Goal: Task Accomplishment & Management: Complete application form

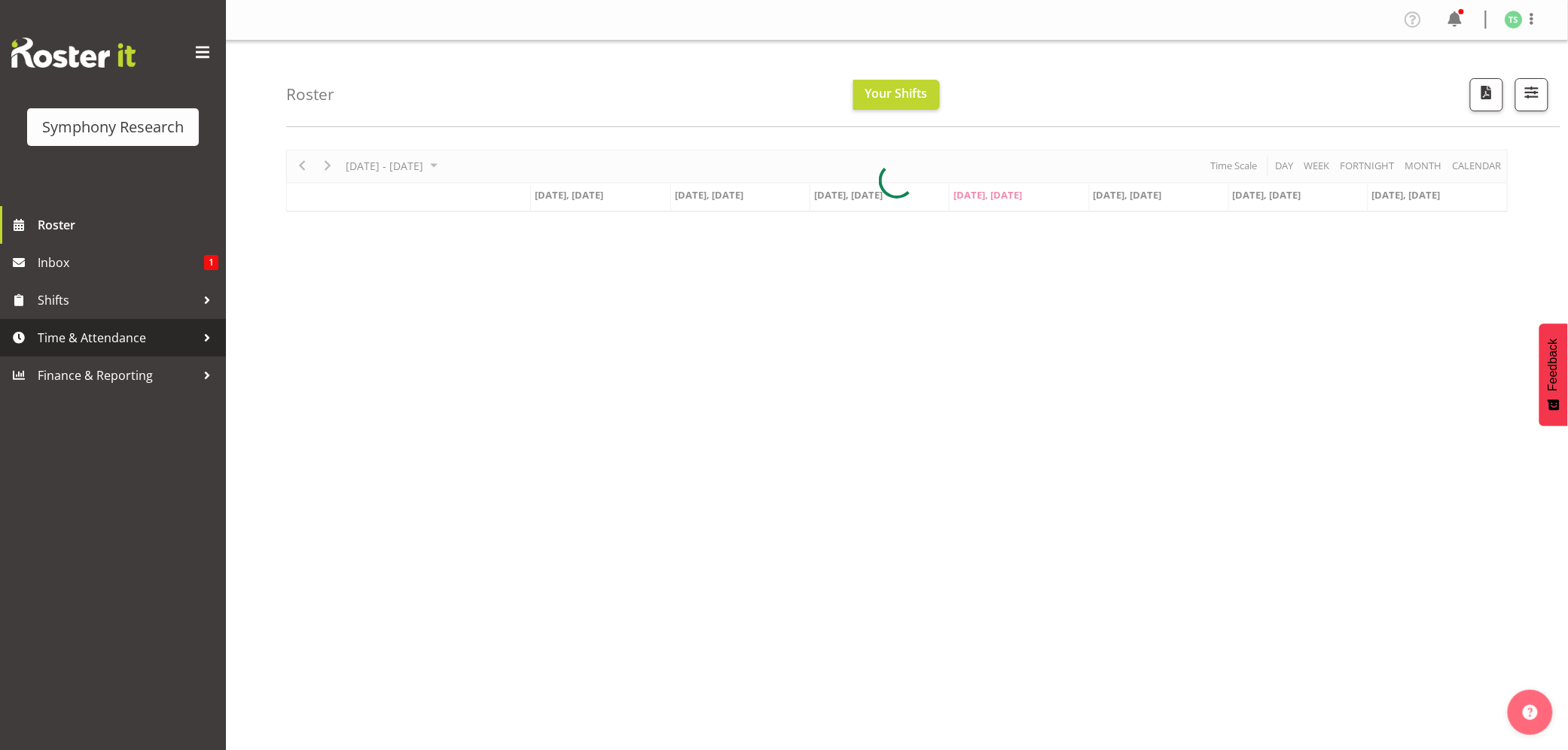
click at [49, 346] on span "Time & Attendance" at bounding box center [117, 338] width 158 height 23
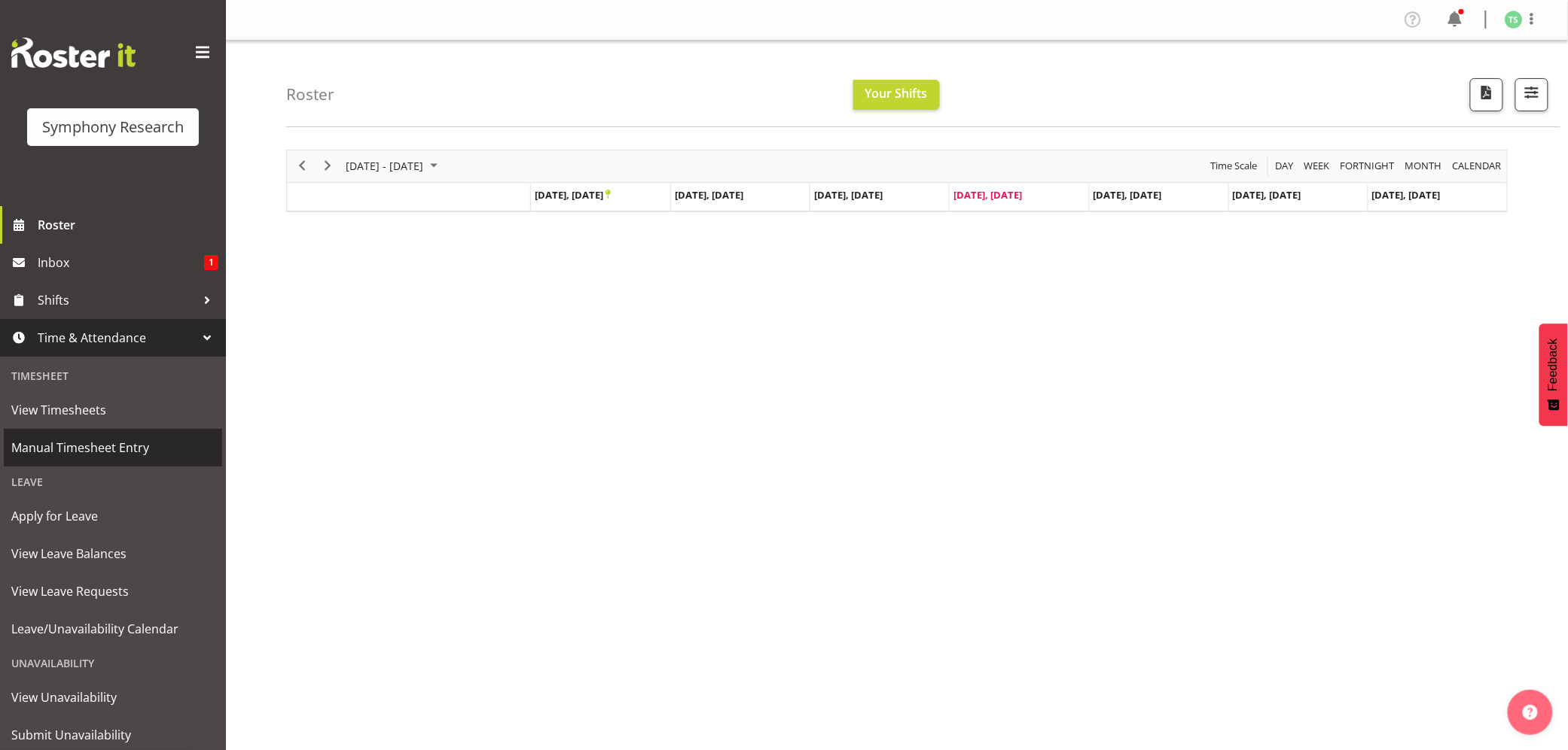
click at [89, 437] on span "Manual Timesheet Entry" at bounding box center [112, 447] width 203 height 23
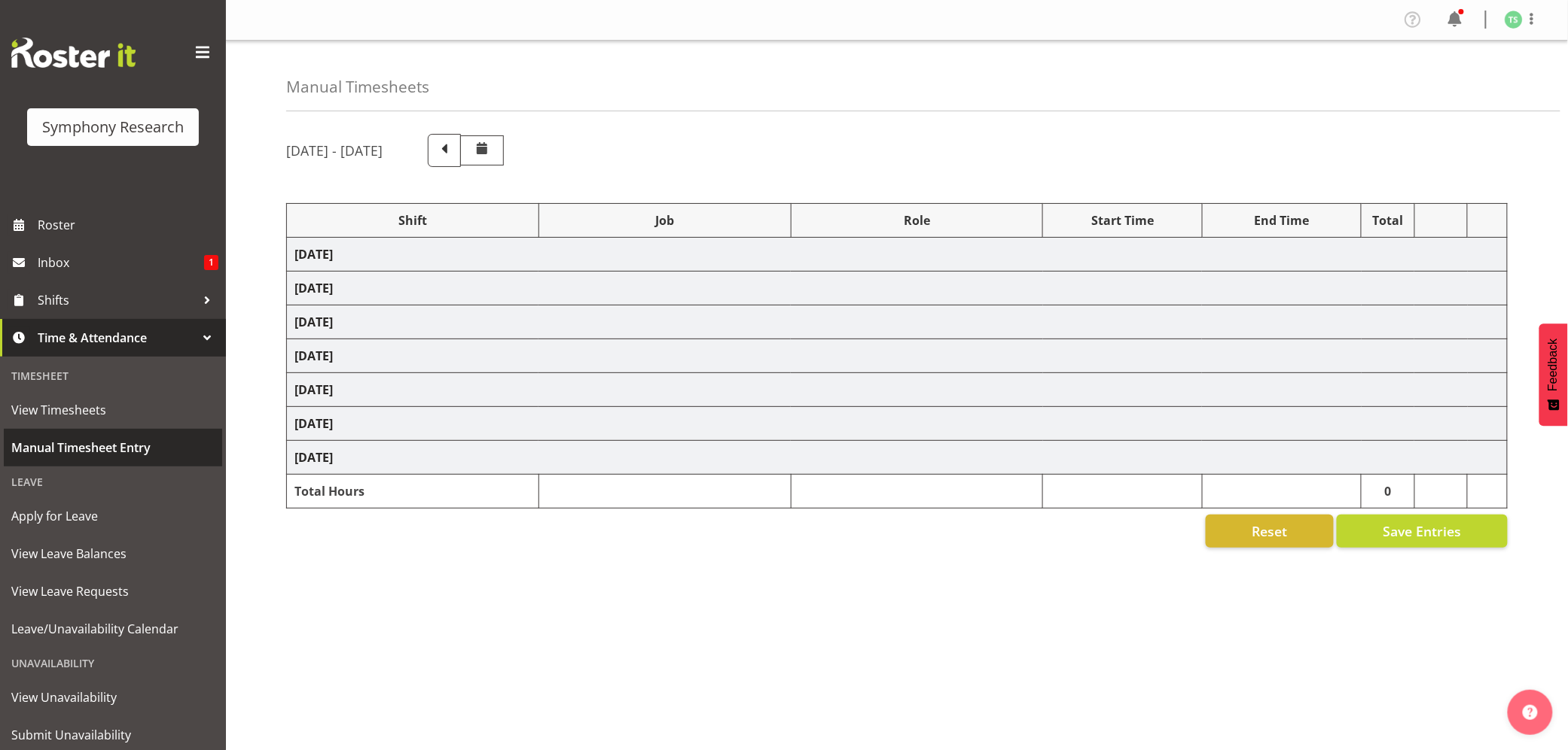
select select "56692"
select select "10499"
select select "47"
select select "26078"
select select "10587"
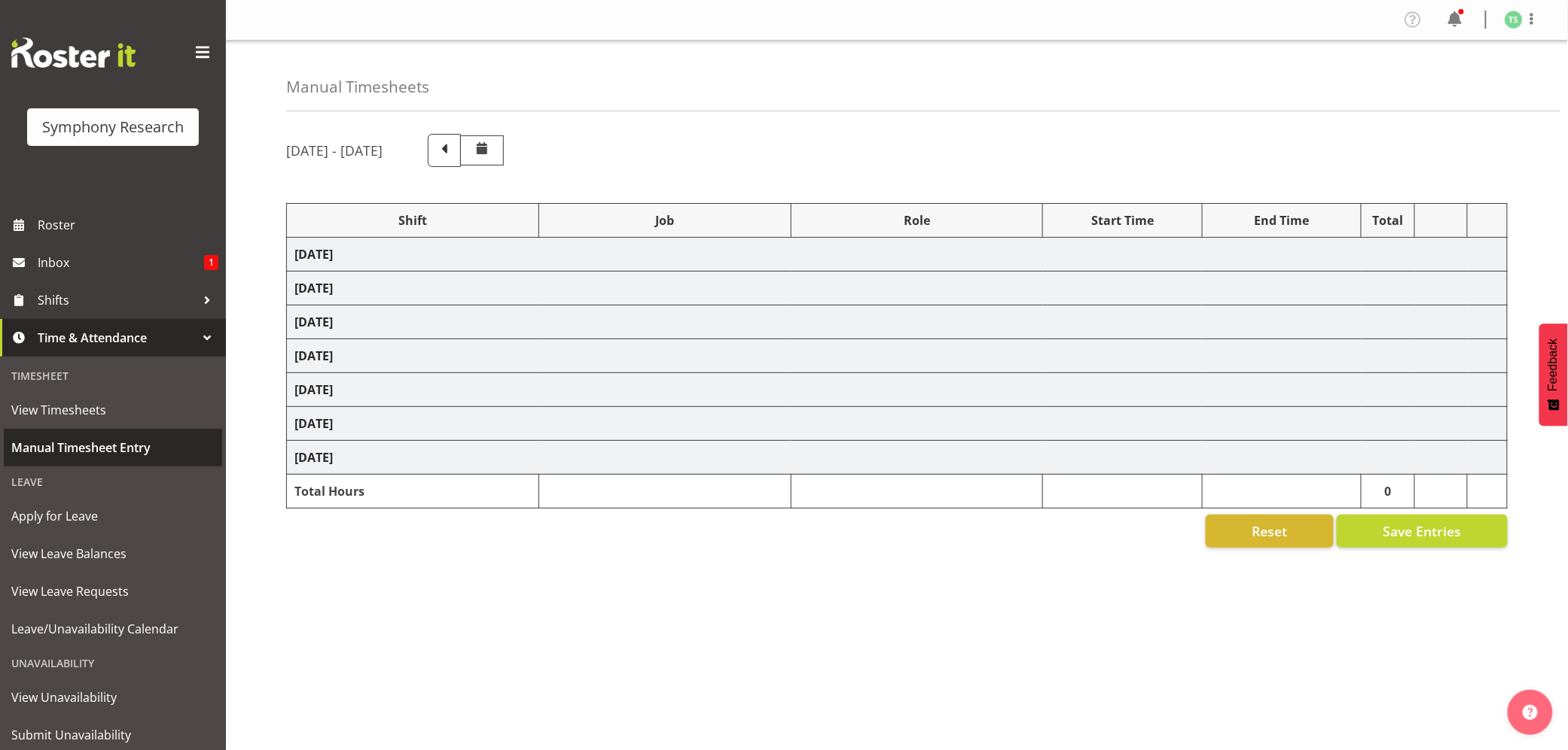
select select "47"
select select "48116"
select select "10242"
select select "47"
select select "48116"
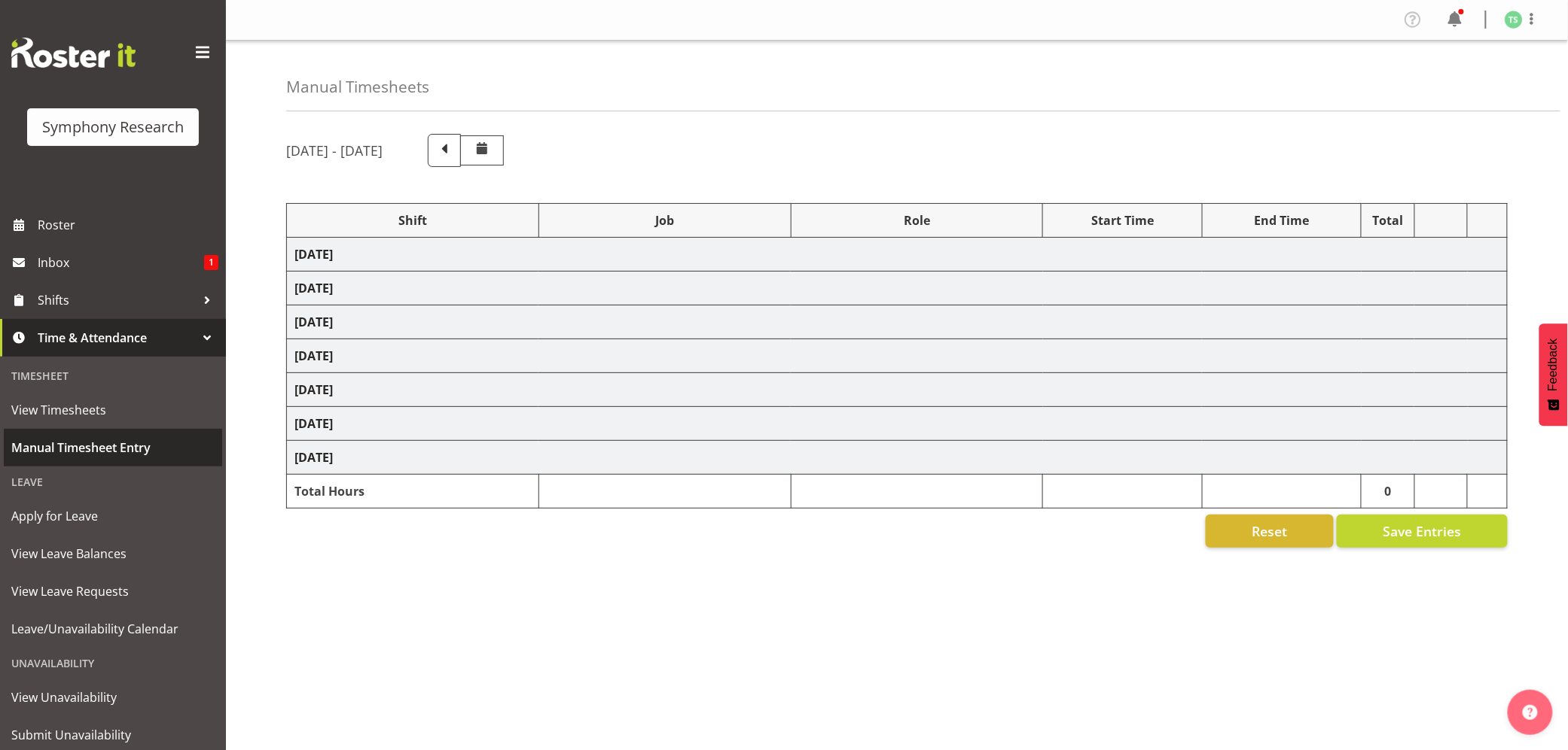
select select "10499"
select select "47"
select select "26078"
select select "10587"
select select "47"
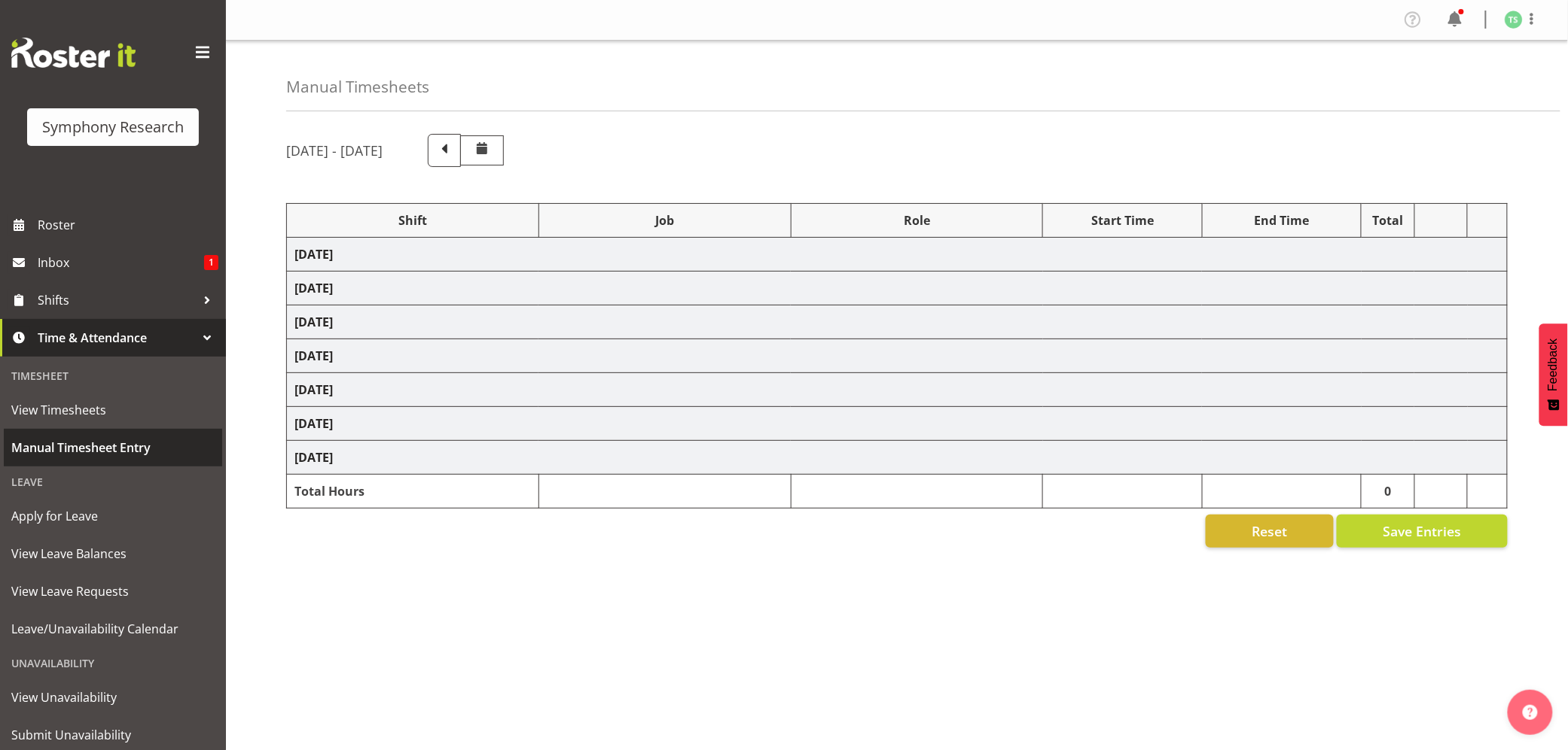
select select "26078"
select select "10587"
select select "47"
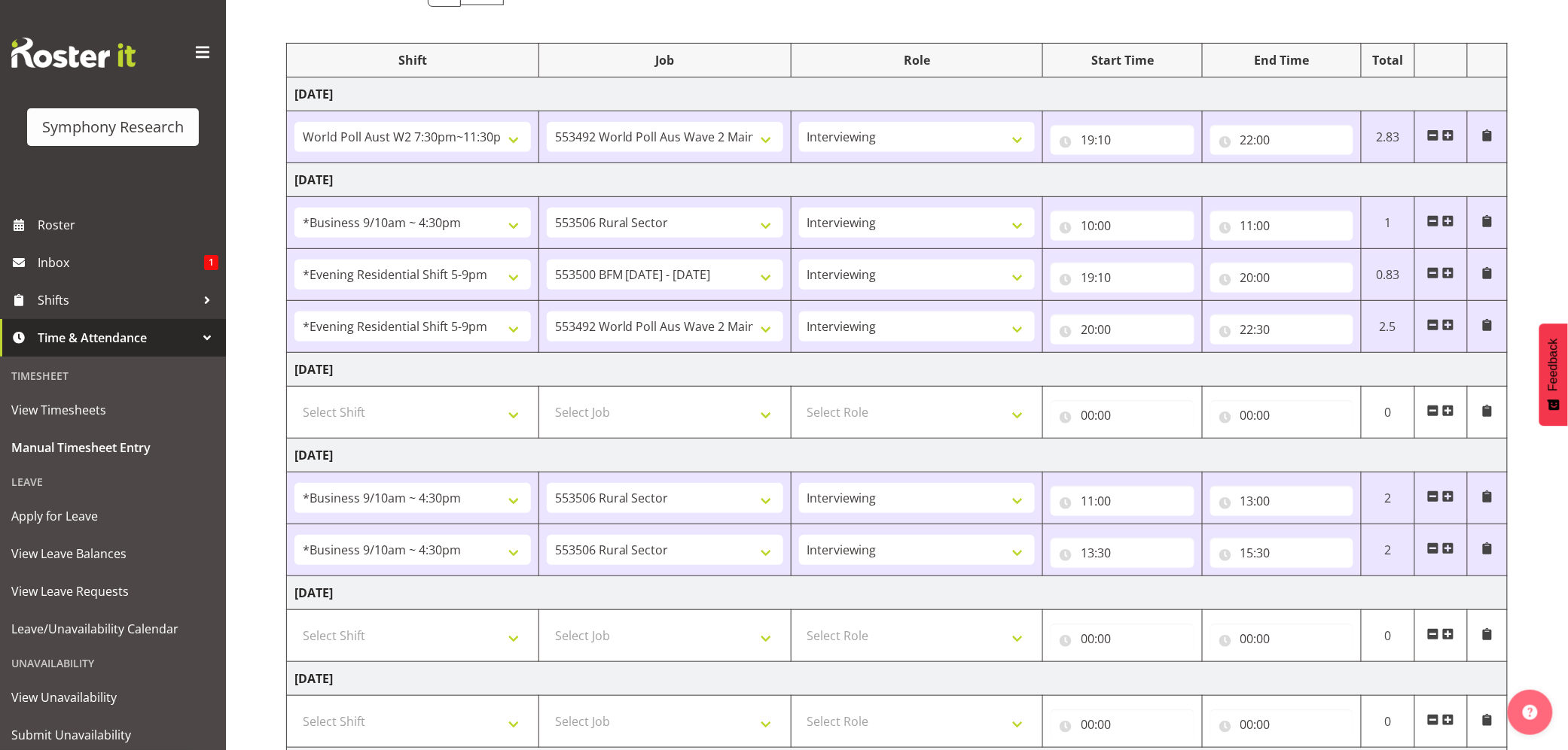
scroll to position [349, 0]
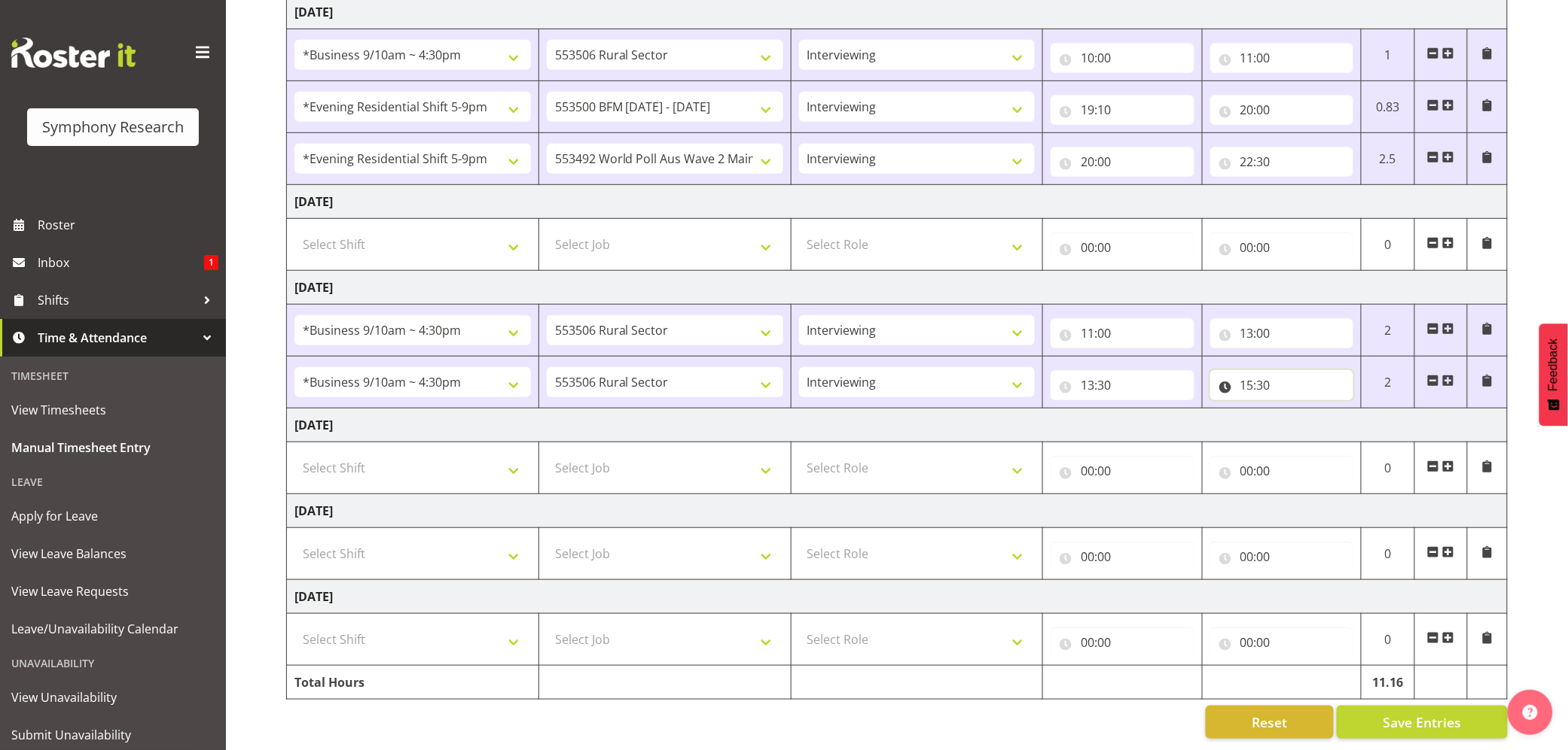
click at [1267, 372] on input "15:30" at bounding box center [1281, 385] width 143 height 30
click at [1362, 410] on select "00 01 02 03 04 05 06 07 08 09 10 11 12 13 14 15 16 17 18 19 20 21 22 23 24 25 2…" at bounding box center [1352, 425] width 34 height 30
click at [1347, 410] on select "00 01 02 03 04 05 06 07 08 09 10 11 12 13 14 15 16 17 18 19 20 21 22 23 24 25 2…" at bounding box center [1352, 425] width 34 height 30
click at [1269, 370] on input "15:30" at bounding box center [1281, 385] width 143 height 30
click at [1266, 372] on input "15:30" at bounding box center [1281, 385] width 143 height 30
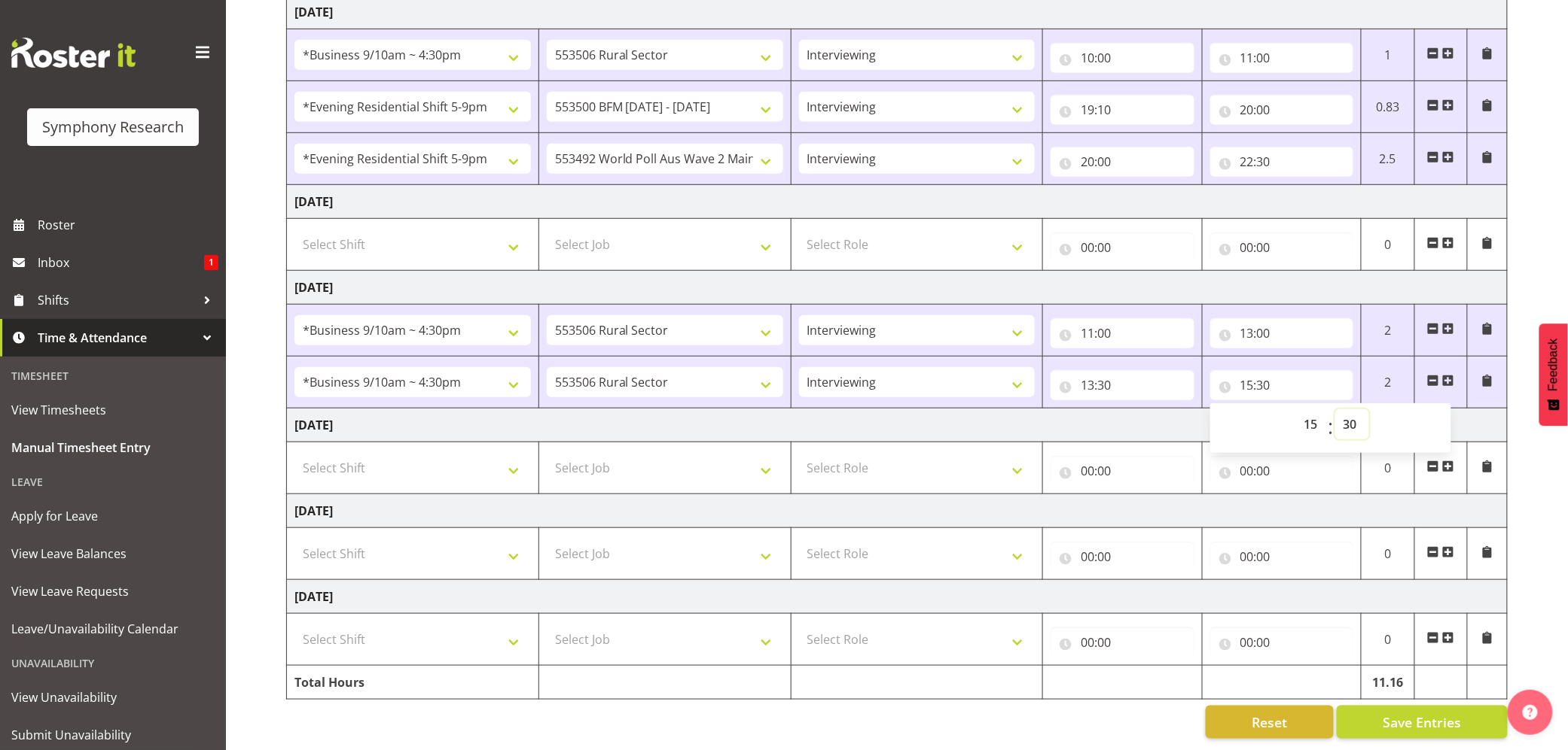
click at [1353, 410] on select "00 01 02 03 04 05 06 07 08 09 10 11 12 13 14 15 16 17 18 19 20 21 22 23 24 25 2…" at bounding box center [1352, 425] width 34 height 30
select select "0"
click at [1335, 410] on select "00 01 02 03 04 05 06 07 08 09 10 11 12 13 14 15 16 17 18 19 20 21 22 23 24 25 2…" at bounding box center [1352, 425] width 34 height 30
type input "15:00"
click at [1404, 706] on button "Save Entries" at bounding box center [1422, 722] width 171 height 34
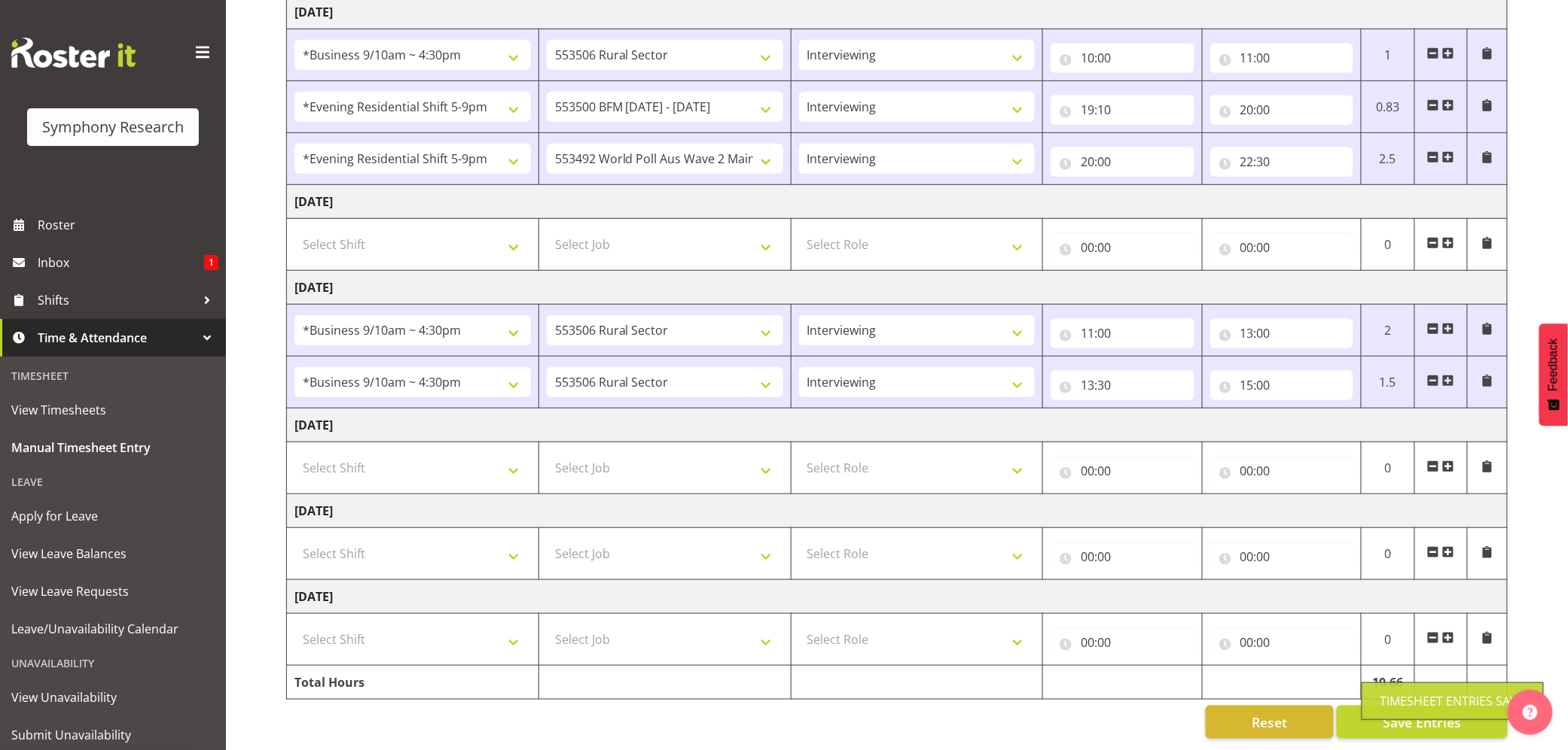
click at [1445, 375] on span at bounding box center [1448, 380] width 12 height 12
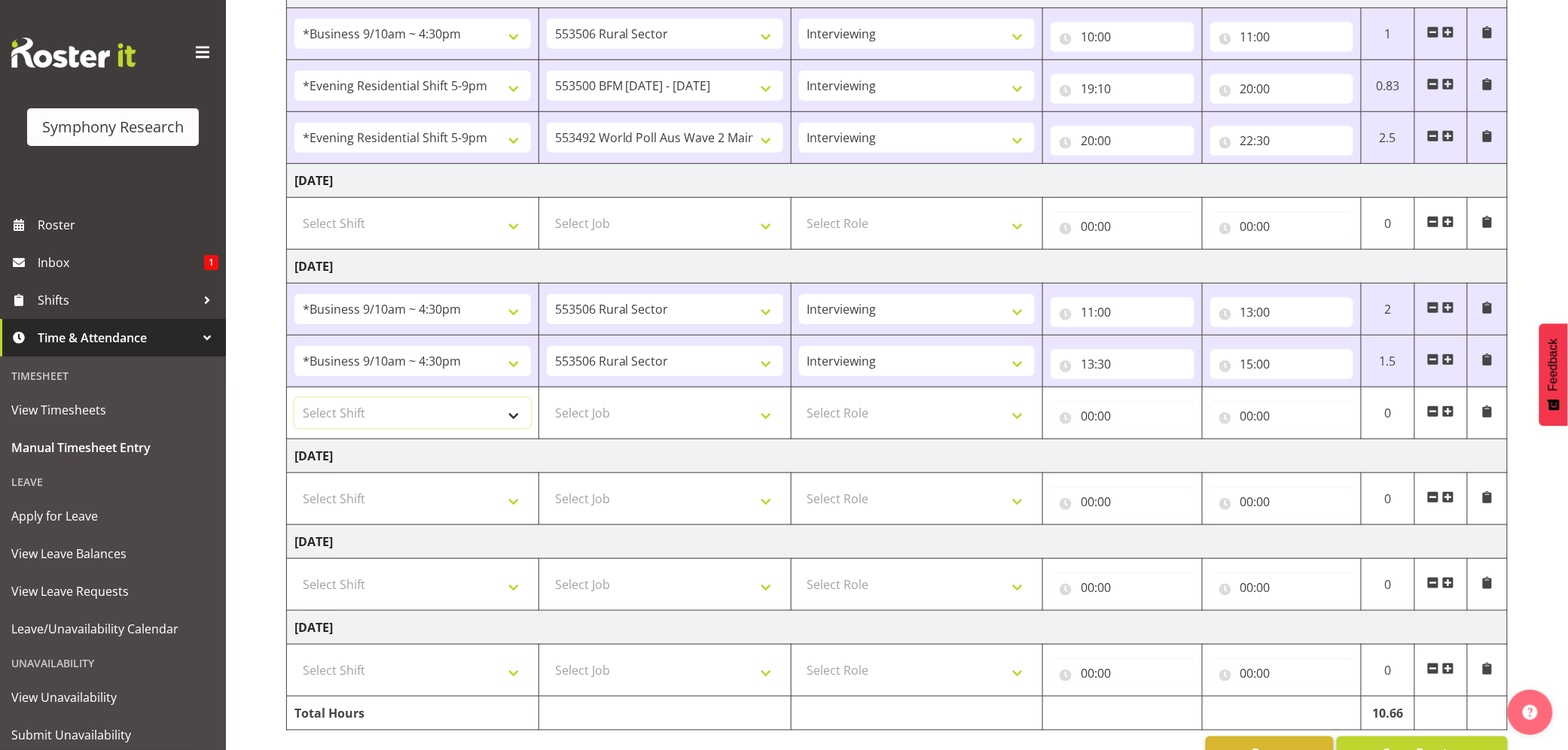
drag, startPoint x: 510, startPoint y: 423, endPoint x: 517, endPoint y: 419, distance: 8.1
click at [510, 423] on select "Select Shift !!Weekend Residential (Roster IT Shift Label) *Business 9/10am ~ 4…" at bounding box center [413, 413] width 236 height 30
select select "48116"
click at [294, 402] on select "Select Shift !!Weekend Residential (Roster IT Shift Label) *Business 9/10am ~ 4…" at bounding box center [413, 413] width 236 height 30
click at [771, 422] on select "Select Job 550060 IF Admin 553492 World Poll Aus Wave 2 Main 2025 553493 World …" at bounding box center [665, 413] width 236 height 30
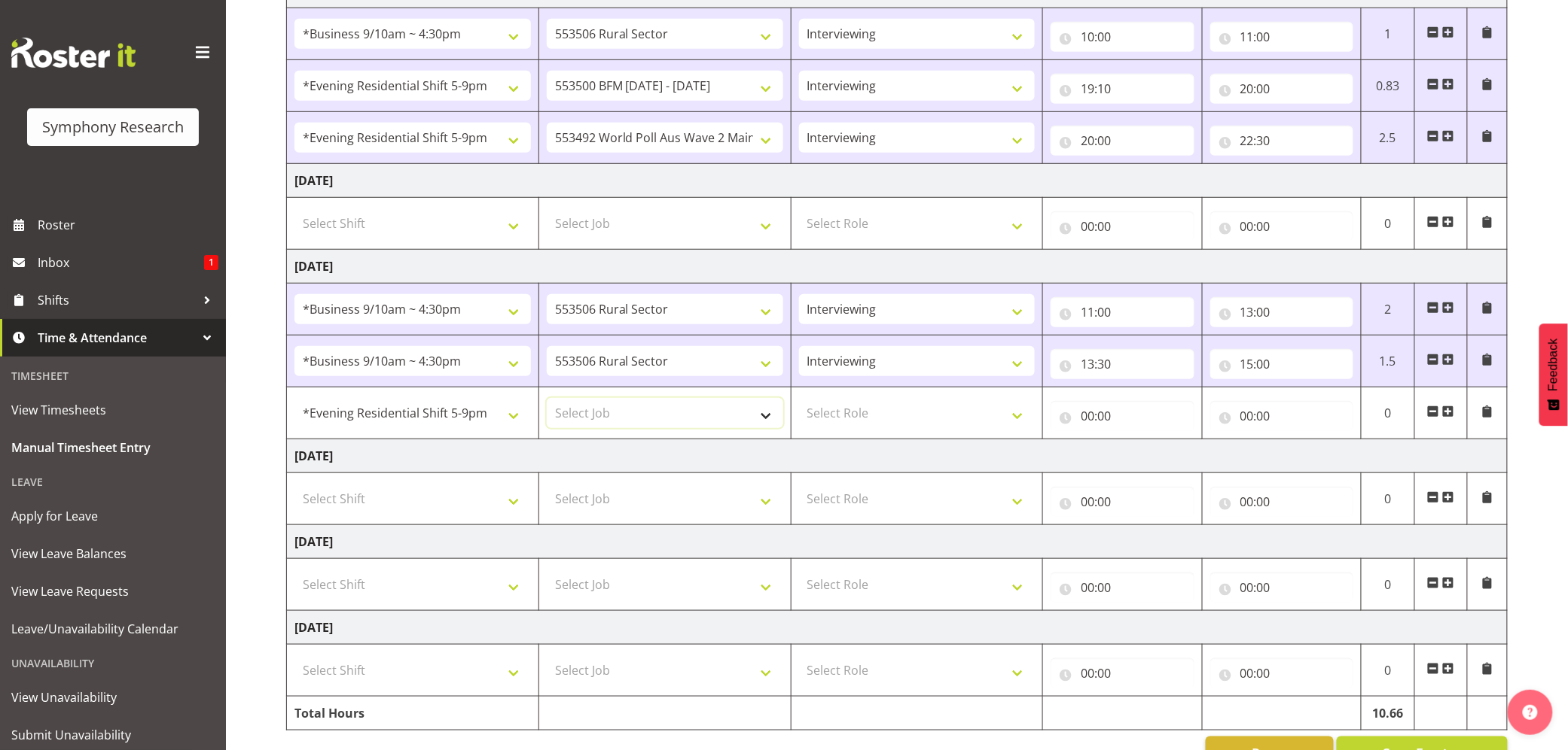
select select "10587"
click at [547, 402] on select "Select Job 550060 IF Admin 553492 World Poll Aus Wave 2 Main 2025 553493 World …" at bounding box center [665, 413] width 236 height 30
click at [1014, 422] on select "Select Role Briefing Interviewing" at bounding box center [917, 413] width 236 height 30
select select "47"
click at [799, 402] on select "Select Role Briefing Interviewing" at bounding box center [917, 413] width 236 height 30
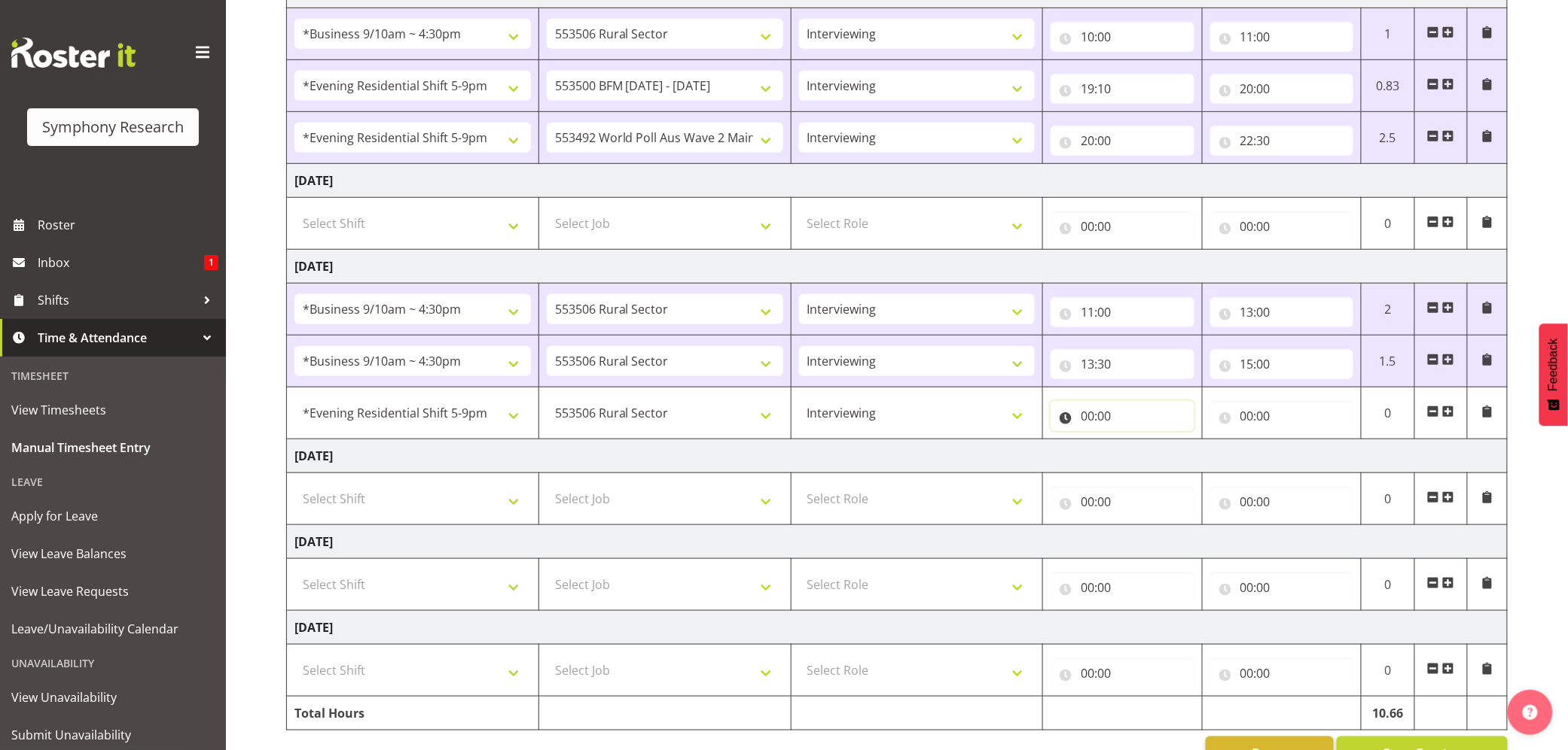
click at [1093, 425] on input "00:00" at bounding box center [1122, 416] width 143 height 30
click at [1149, 455] on select "00 01 02 03 04 05 06 07 08 09 10 11 12 13 14 15 16 17 18 19 20 21 22 23" at bounding box center [1153, 455] width 34 height 30
select select "17"
click at [1136, 444] on select "00 01 02 03 04 05 06 07 08 09 10 11 12 13 14 15 16 17 18 19 20 21 22 23" at bounding box center [1153, 455] width 34 height 30
type input "17:00"
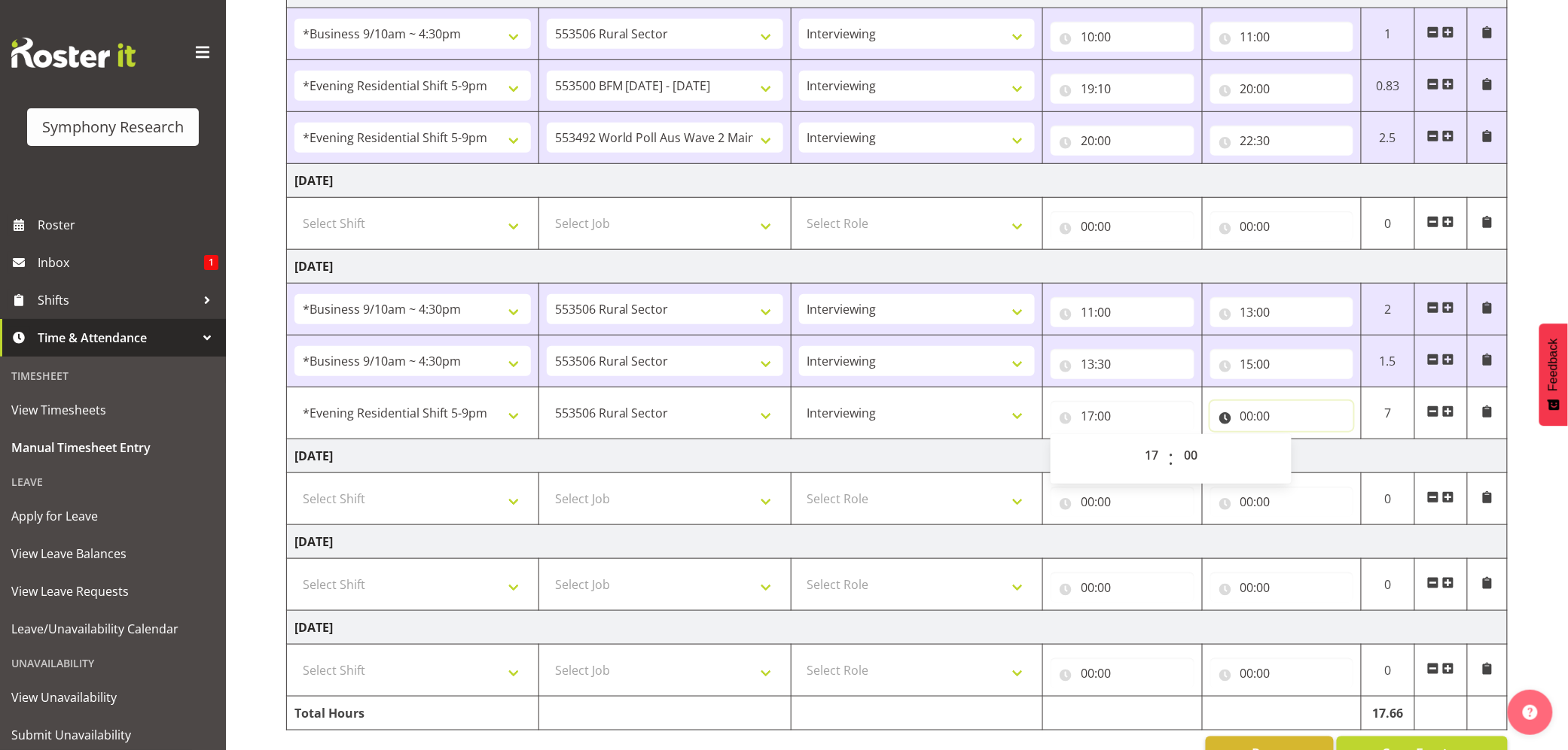
click at [1242, 422] on input "00:00" at bounding box center [1281, 416] width 143 height 30
click at [1301, 456] on select "00 01 02 03 04 05 06 07 08 09 10 11 12 13 14 15 16 17 18 19 20 21 22 23" at bounding box center [1313, 455] width 34 height 30
select select "20"
click at [1296, 444] on select "00 01 02 03 04 05 06 07 08 09 10 11 12 13 14 15 16 17 18 19 20 21 22 23" at bounding box center [1313, 455] width 34 height 30
type input "20:00"
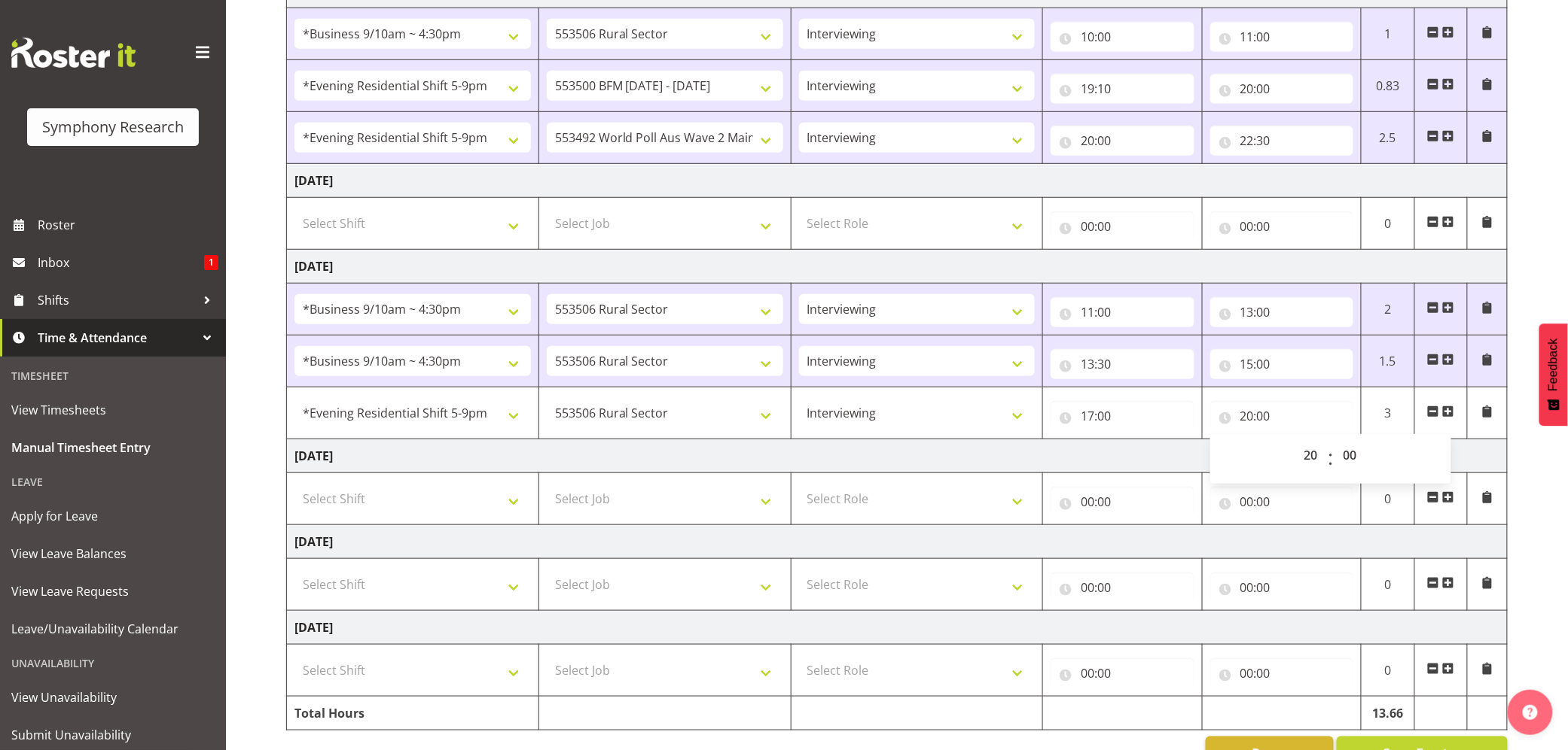
click at [1451, 413] on span at bounding box center [1448, 411] width 12 height 12
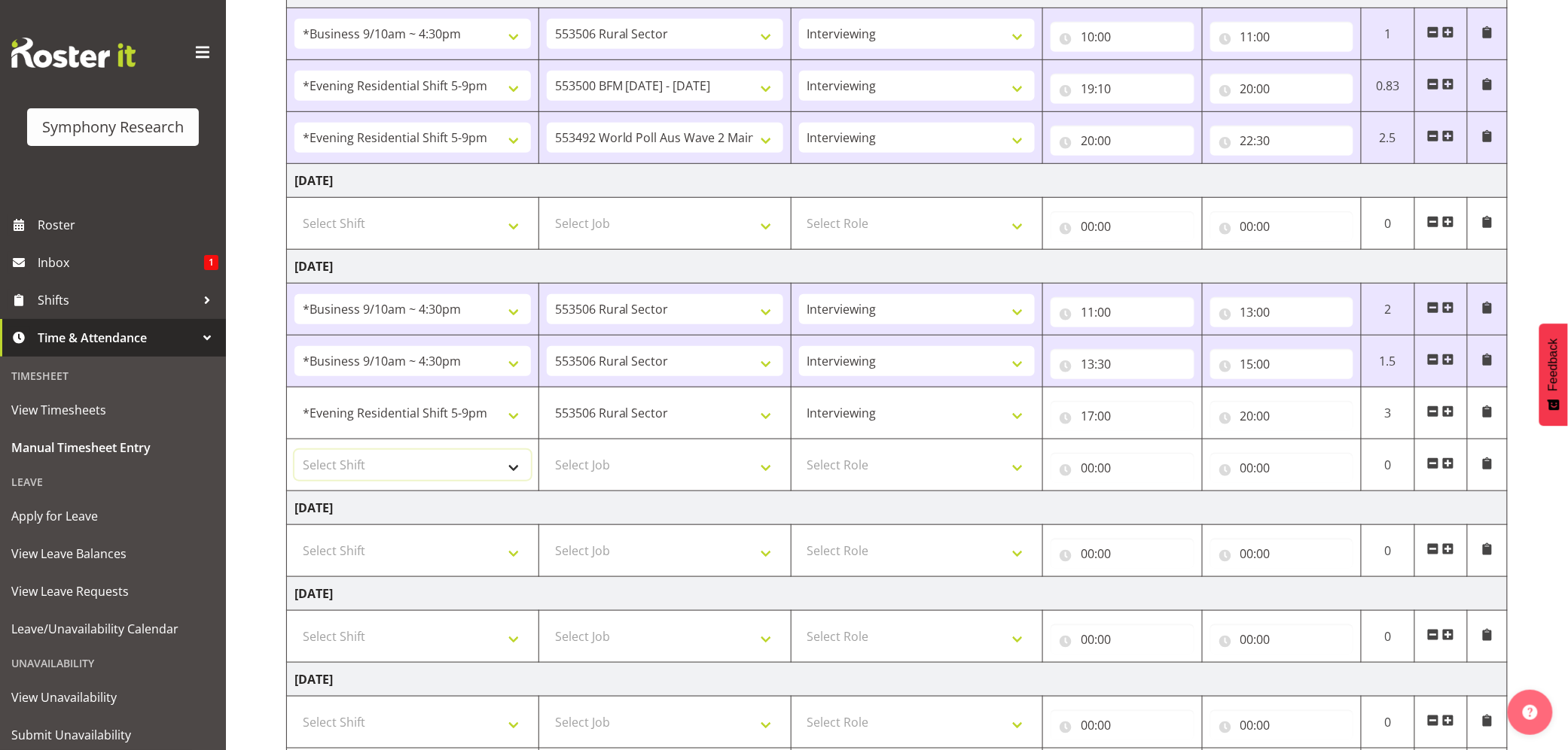
click at [517, 467] on select "Select Shift !!Weekend Residential (Roster IT Shift Label) *Business 9/10am ~ 4…" at bounding box center [413, 465] width 236 height 30
select select "56692"
click at [294, 454] on select "Select Shift !!Weekend Residential (Roster IT Shift Label) *Business 9/10am ~ 4…" at bounding box center [413, 465] width 236 height 30
click at [757, 468] on select "Select Job 550060 IF Admin 553492 World Poll Aus Wave 2 Main 2025 553493 World …" at bounding box center [665, 465] width 236 height 30
click at [547, 454] on select "Select Job 550060 IF Admin 553492 World Poll Aus Wave 2 Main 2025 553493 World …" at bounding box center [665, 465] width 236 height 30
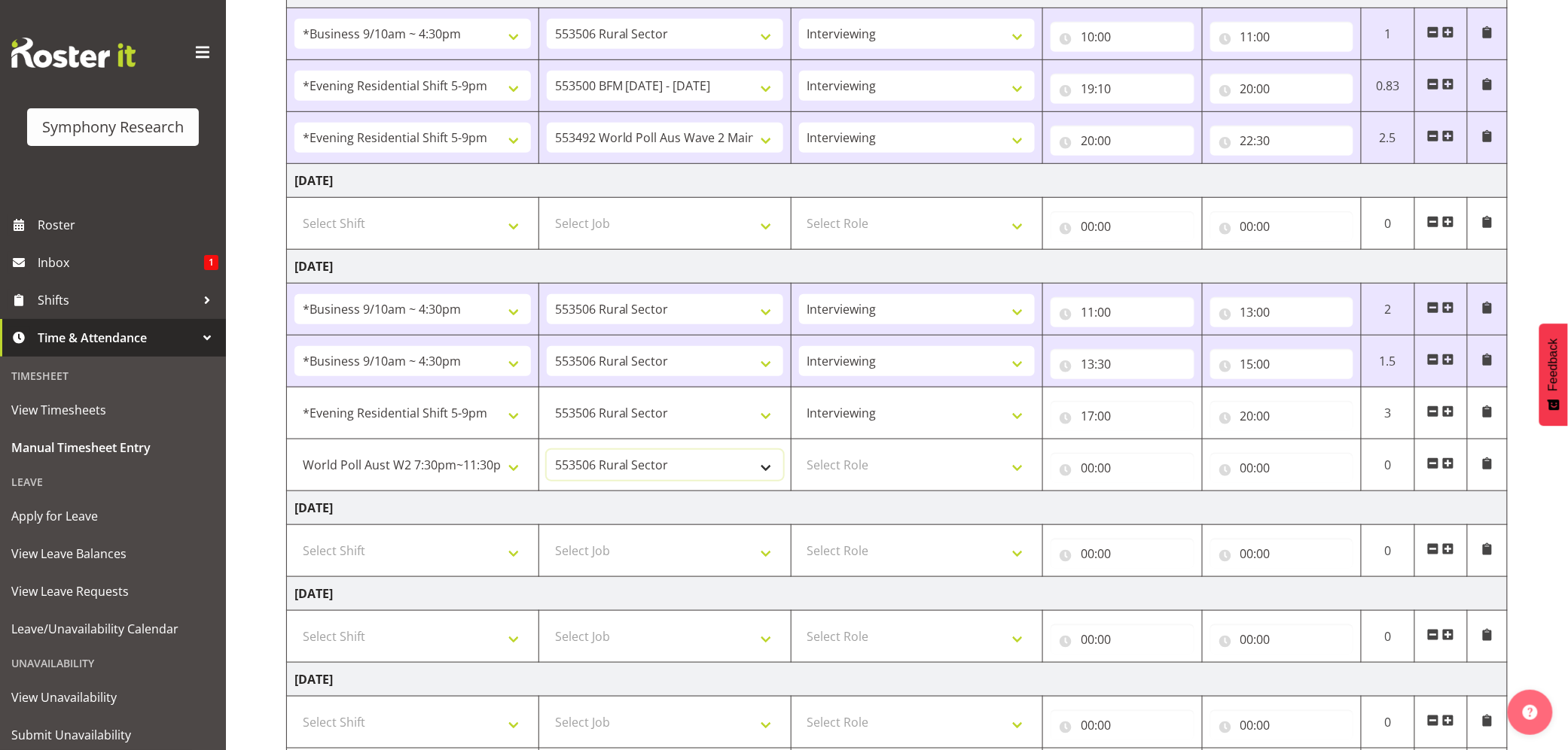
click at [765, 470] on select "550060 IF Admin 553492 World Poll Aus Wave 2 Main 2025 553493 World Poll NZ Wav…" at bounding box center [665, 465] width 236 height 30
select select "10499"
click at [547, 454] on select "550060 IF Admin 553492 World Poll Aus Wave 2 Main 2025 553493 World Poll NZ Wav…" at bounding box center [665, 465] width 236 height 30
click at [1008, 473] on select "Select Role Briefing Interviewing" at bounding box center [917, 465] width 236 height 30
select select "47"
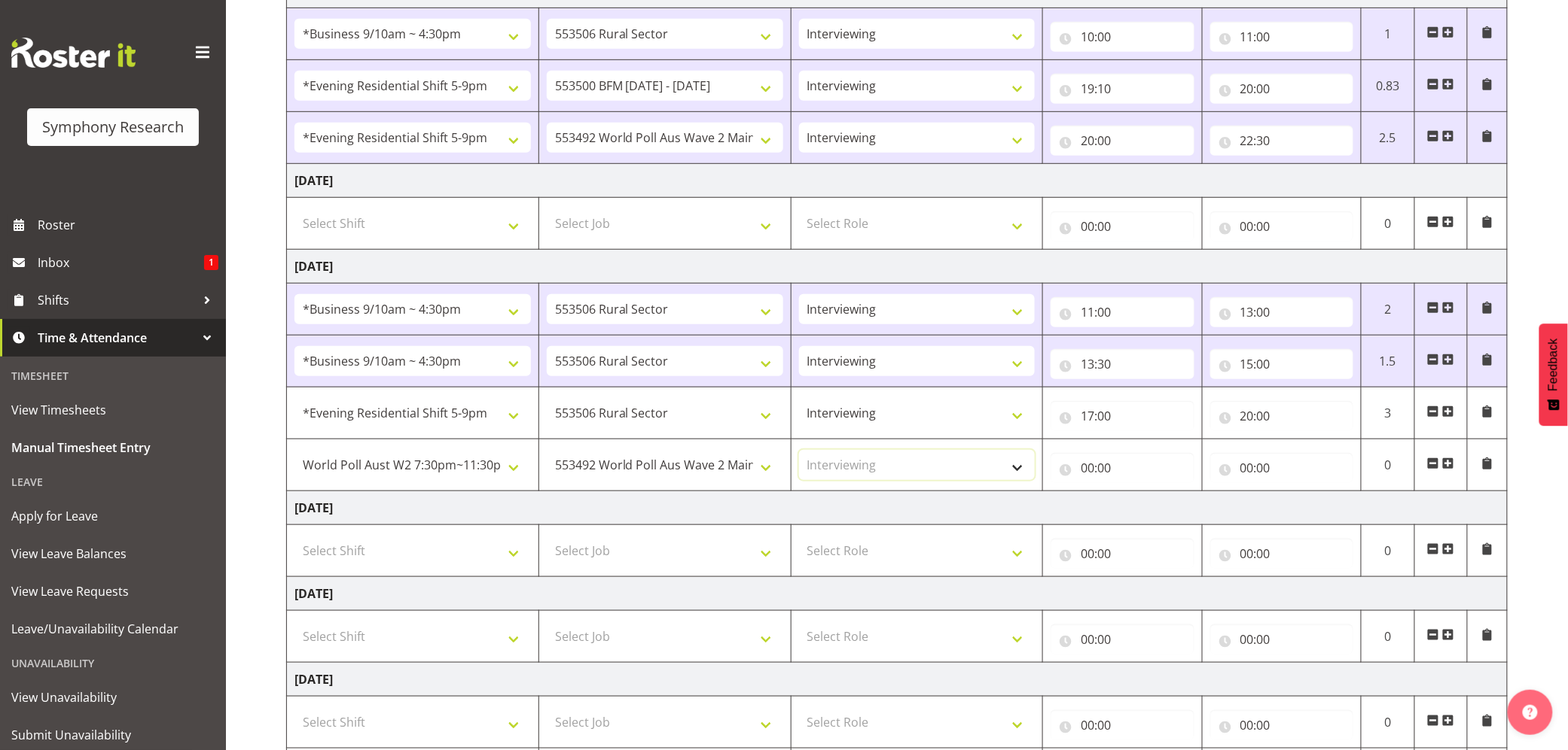
click at [799, 454] on select "Select Role Briefing Interviewing" at bounding box center [917, 465] width 236 height 30
click at [1089, 476] on input "00:00" at bounding box center [1122, 468] width 143 height 30
click at [1155, 512] on select "00 01 02 03 04 05 06 07 08 09 10 11 12 13 14 15 16 17 18 19 20 21 22 23" at bounding box center [1153, 507] width 34 height 30
select select "20"
click at [1136, 497] on select "00 01 02 03 04 05 06 07 08 09 10 11 12 13 14 15 16 17 18 19 20 21 22 23" at bounding box center [1153, 507] width 34 height 30
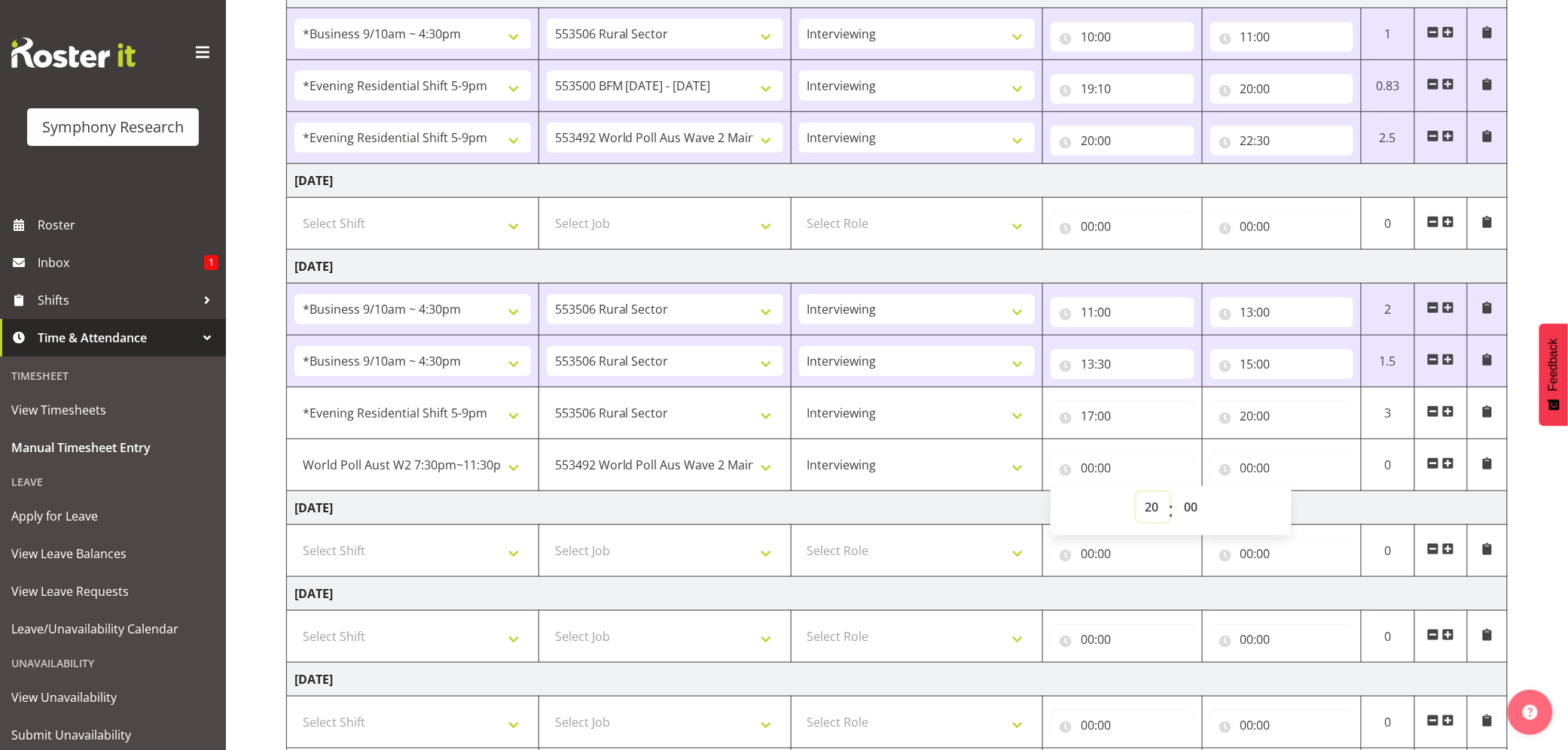
type input "20:00"
click at [1103, 469] on input "20:00" at bounding box center [1122, 468] width 143 height 30
click at [1184, 520] on select "00 01 02 03 04 05 06 07 08 09 10 11 12 13 14 15 16 17 18 19 20 21 22 23 24 25 2…" at bounding box center [1192, 507] width 34 height 30
select select "30"
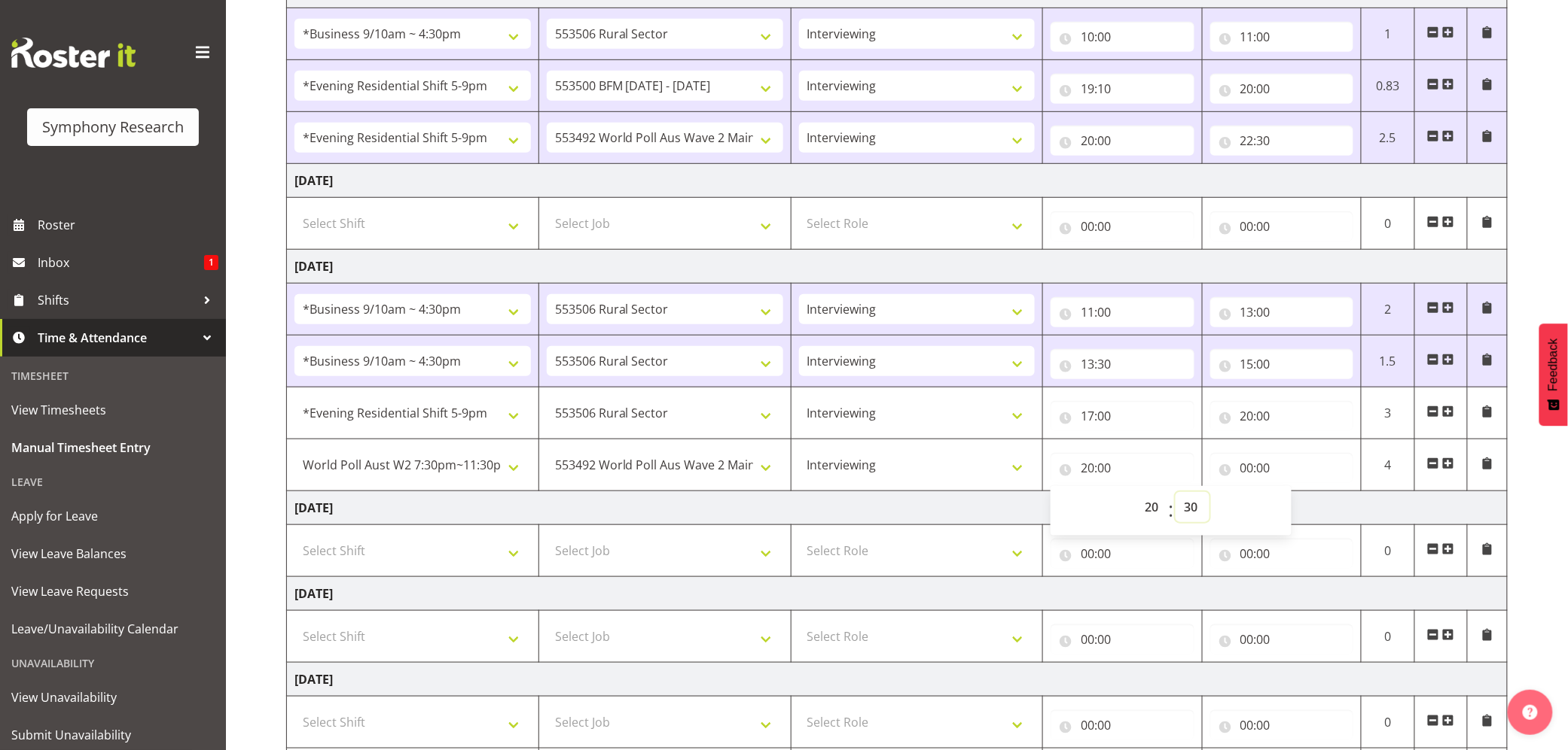
click at [1176, 497] on select "00 01 02 03 04 05 06 07 08 09 10 11 12 13 14 15 16 17 18 19 20 21 22 23 24 25 2…" at bounding box center [1192, 507] width 34 height 30
type input "20:30"
click at [1248, 468] on input "00:00" at bounding box center [1281, 468] width 143 height 30
click at [1300, 504] on select "00 01 02 03 04 05 06 07 08 09 10 11 12 13 14 15 16 17 18 19 20 21 22 23" at bounding box center [1313, 507] width 34 height 30
select select "21"
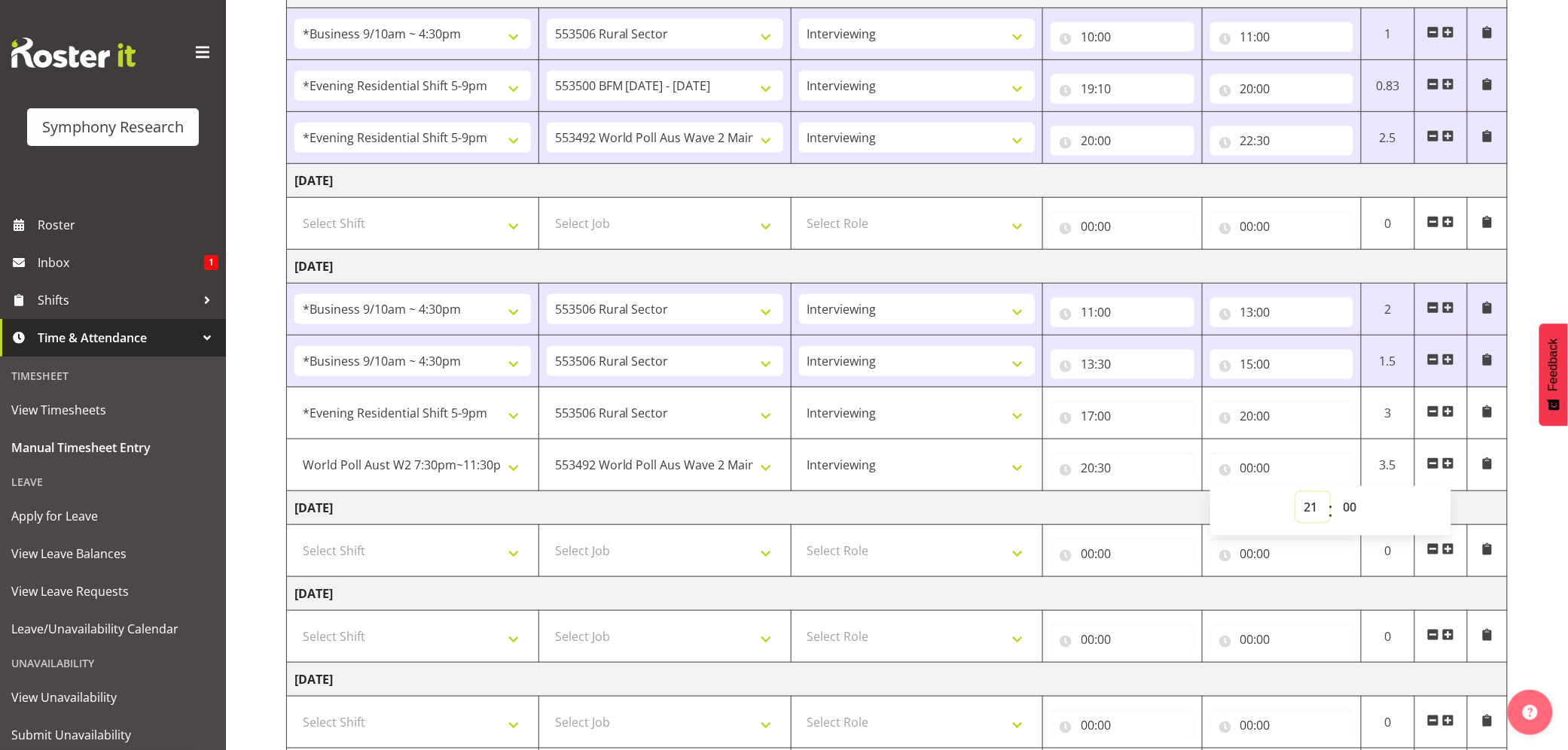
click at [1296, 497] on select "00 01 02 03 04 05 06 07 08 09 10 11 12 13 14 15 16 17 18 19 20 21 22 23" at bounding box center [1313, 507] width 34 height 30
type input "21:00"
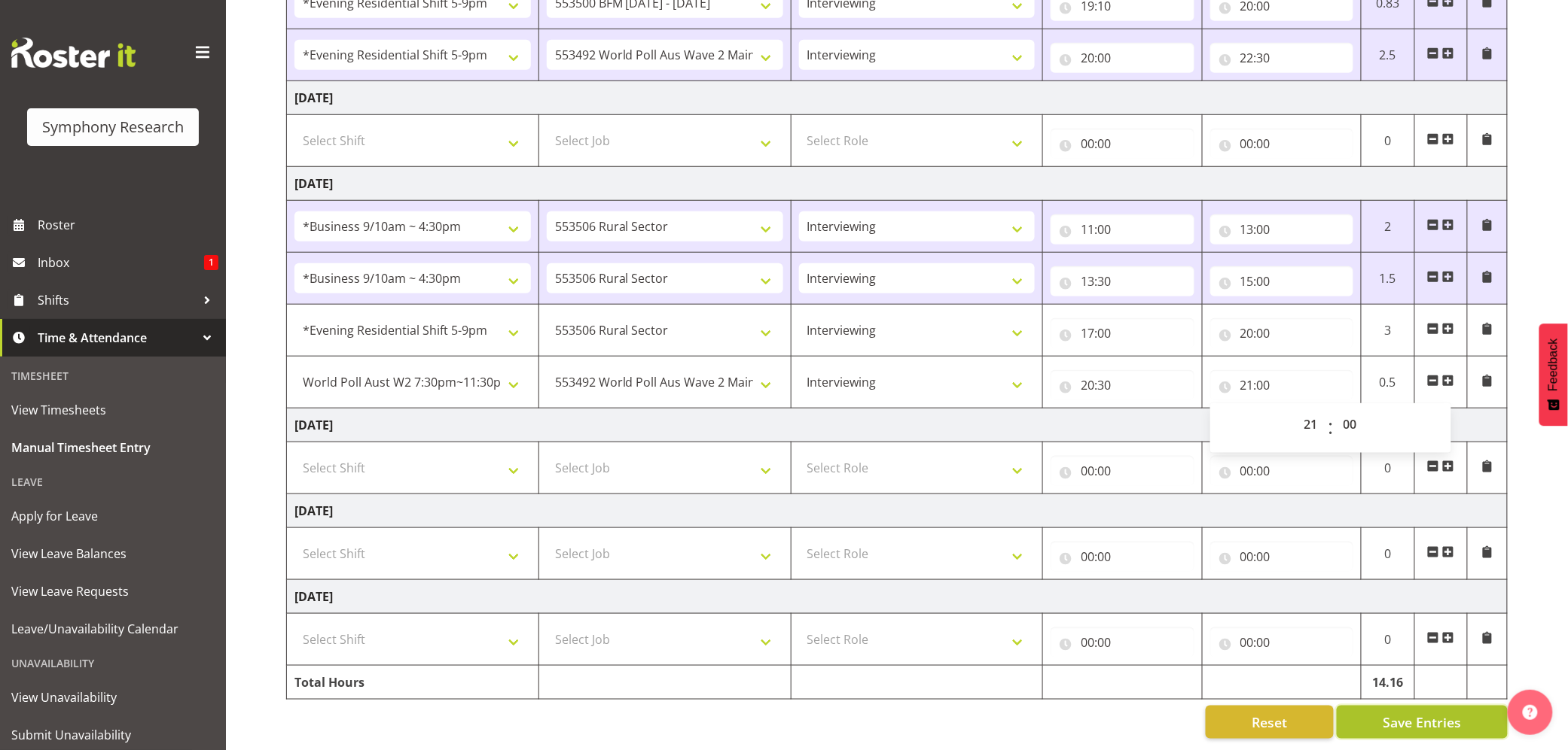
click at [1417, 712] on span "Save Entries" at bounding box center [1421, 722] width 78 height 19
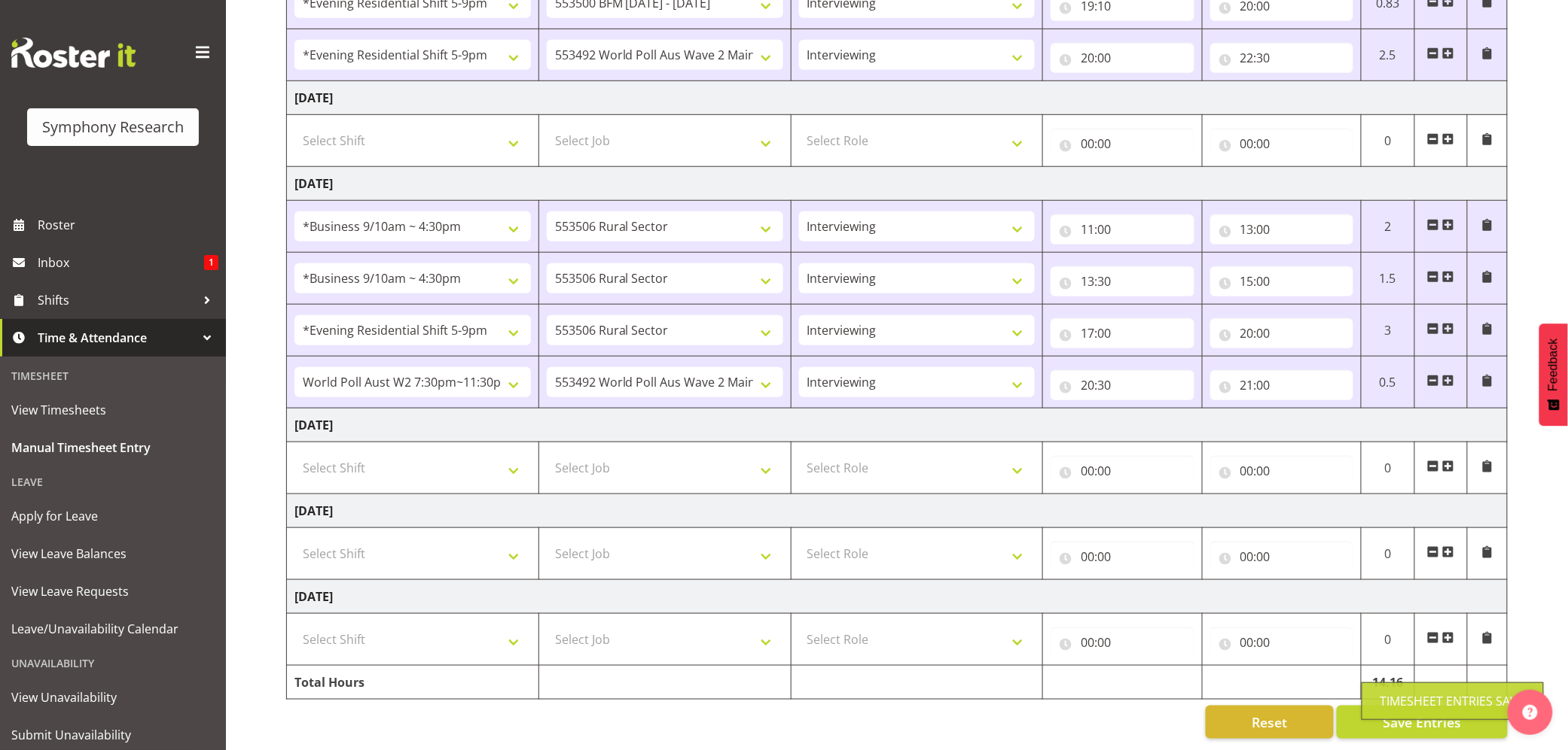
click at [1407, 696] on div "Timesheet Entries Save" at bounding box center [1452, 701] width 144 height 18
click at [1404, 712] on span "Save Entries" at bounding box center [1421, 722] width 78 height 19
click at [1402, 696] on div "Timesheet Entries Save" at bounding box center [1452, 701] width 144 height 18
click at [1402, 706] on button "Save Entries" at bounding box center [1422, 722] width 171 height 34
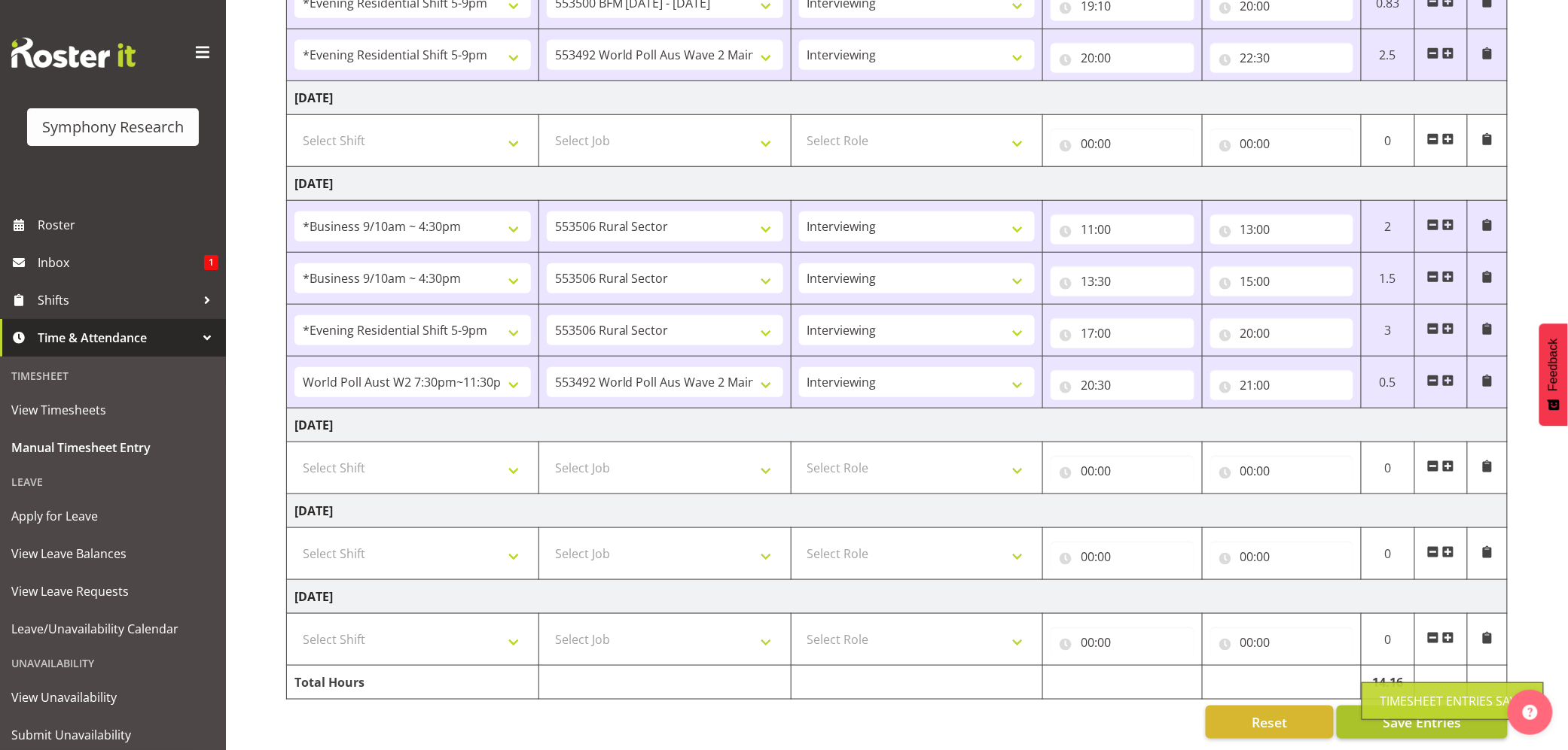
click at [1399, 698] on div "Timesheet Entries Save" at bounding box center [1452, 701] width 182 height 38
click at [1399, 698] on div "Timesheet Entries Save" at bounding box center [1452, 701] width 144 height 18
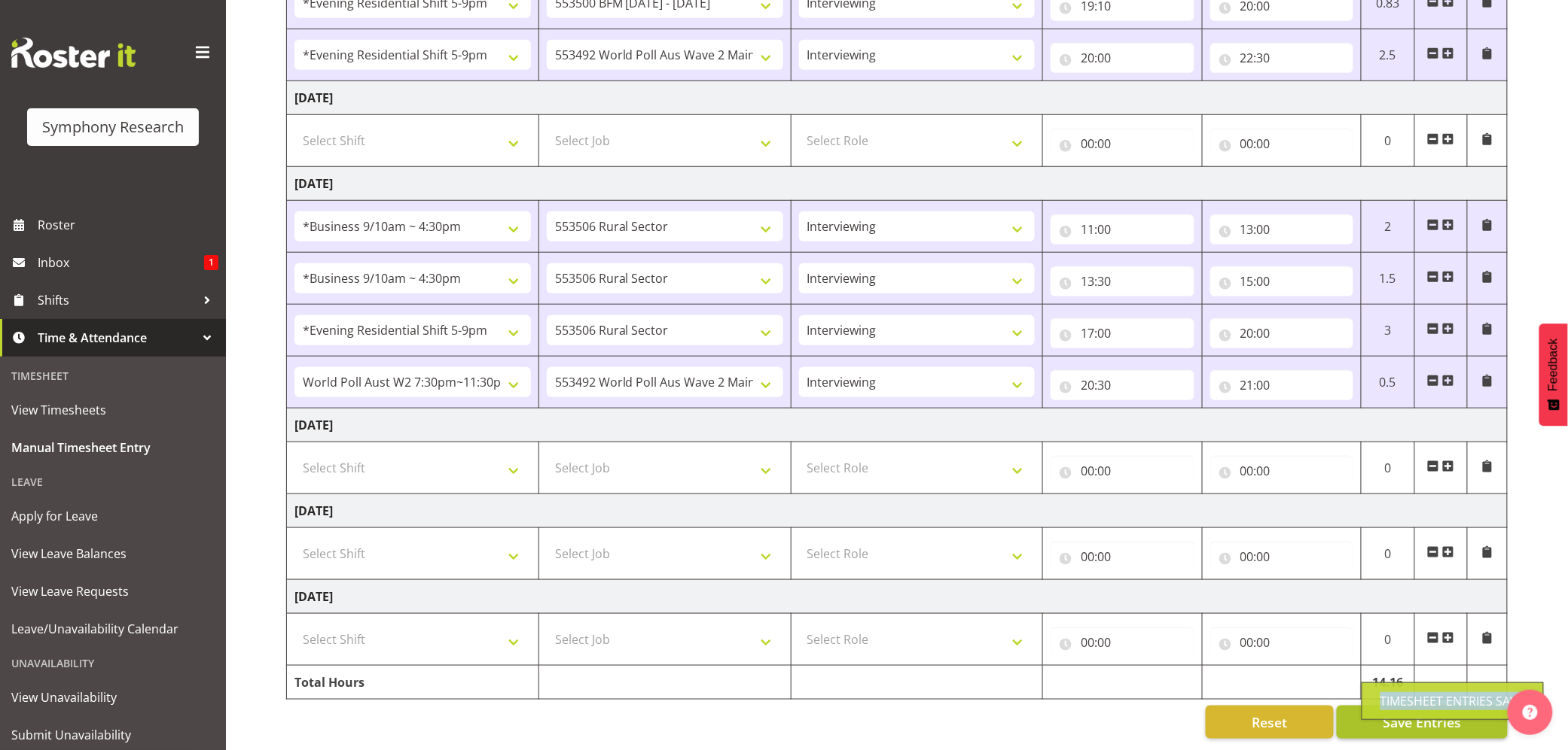
click at [1399, 698] on div "Timesheet Entries Save" at bounding box center [1452, 701] width 144 height 18
click at [1368, 709] on button "Save Entries" at bounding box center [1422, 722] width 171 height 34
click at [1430, 686] on div "Timesheet Entries Save" at bounding box center [1452, 701] width 182 height 38
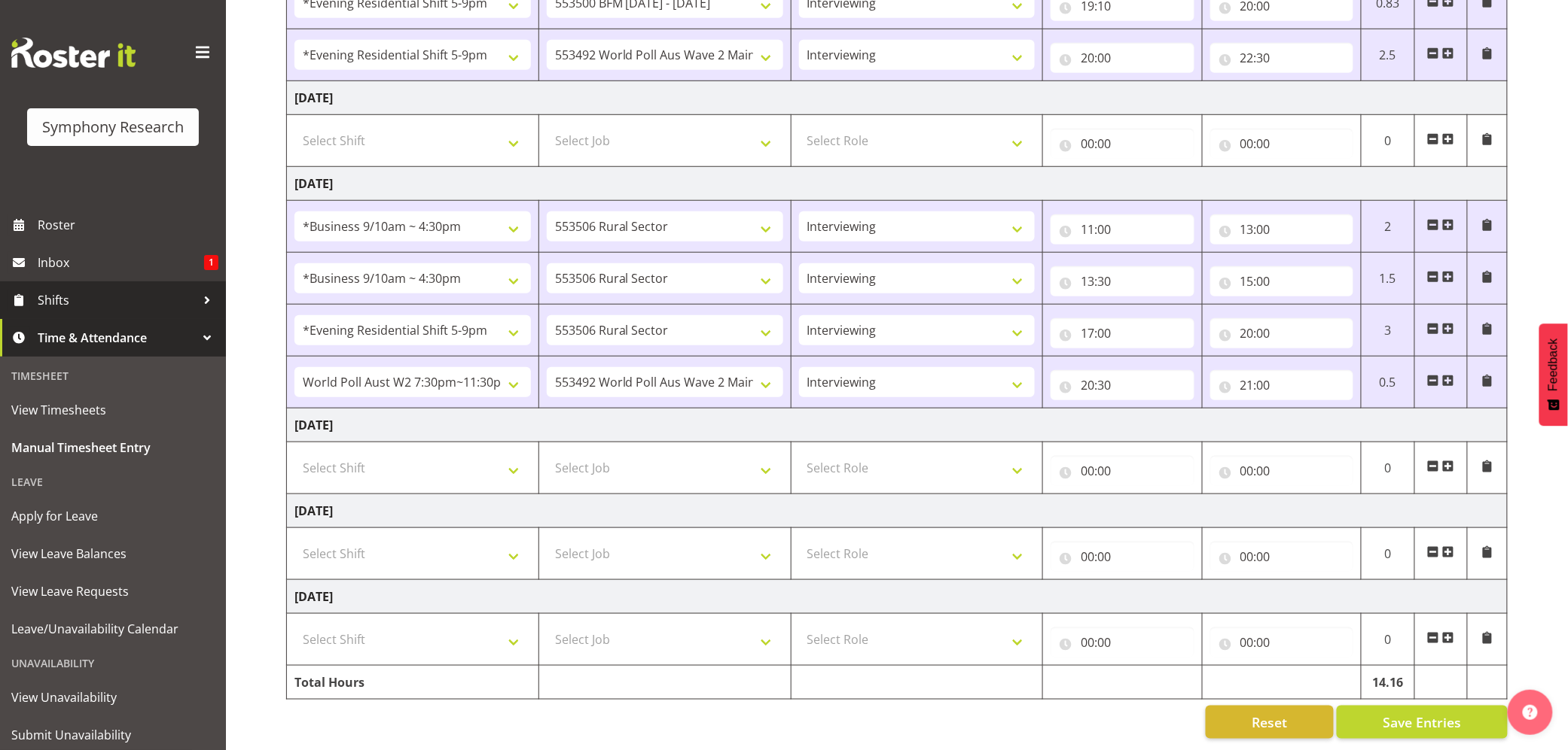
click at [42, 307] on span "Shifts" at bounding box center [117, 300] width 158 height 23
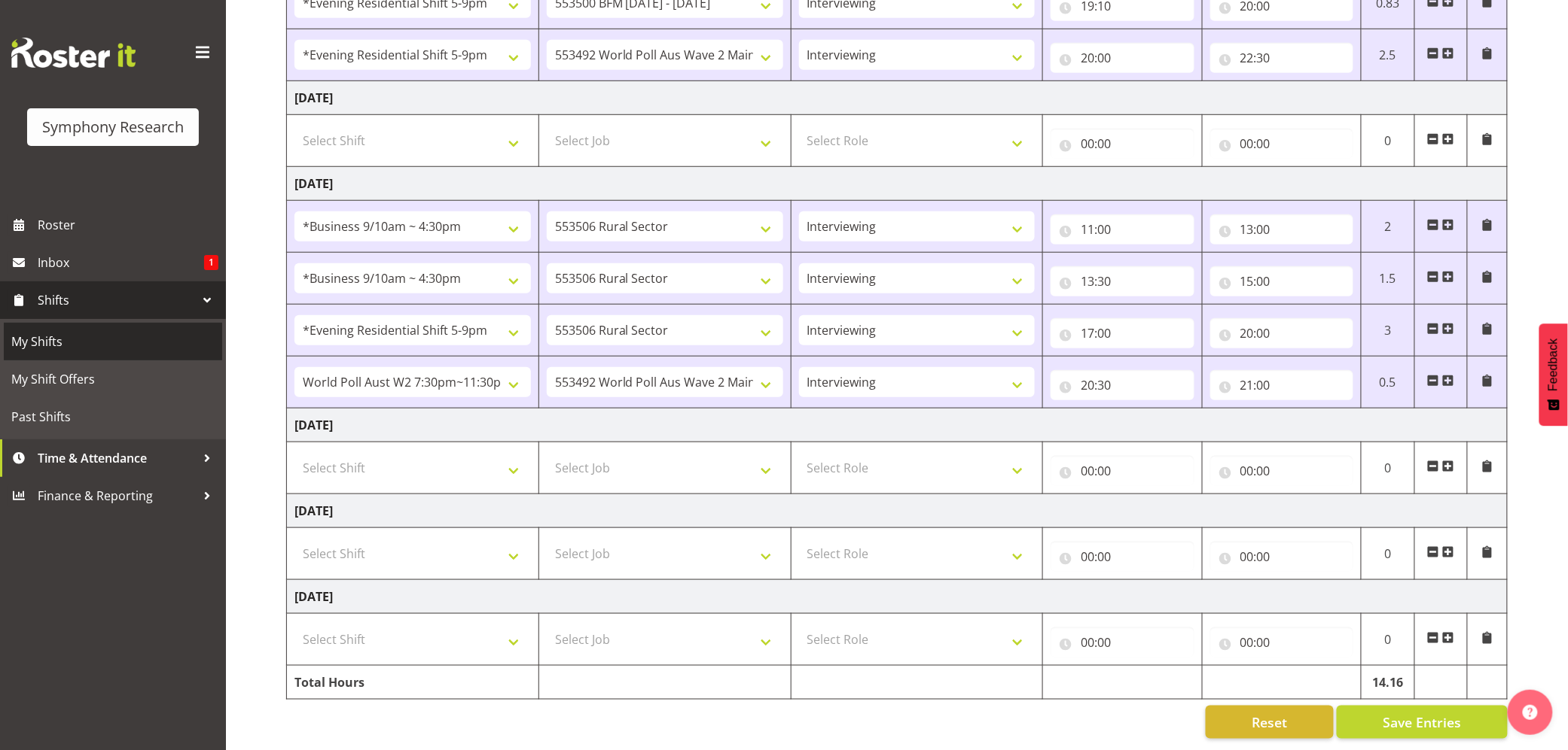
click at [45, 344] on span "My Shifts" at bounding box center [112, 341] width 203 height 23
